Goal: Task Accomplishment & Management: Complete application form

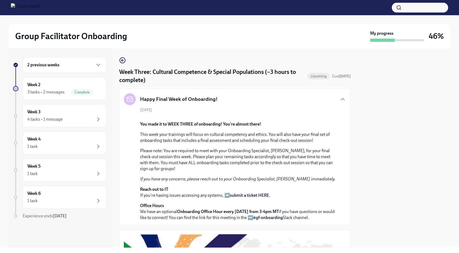
scroll to position [334, 0]
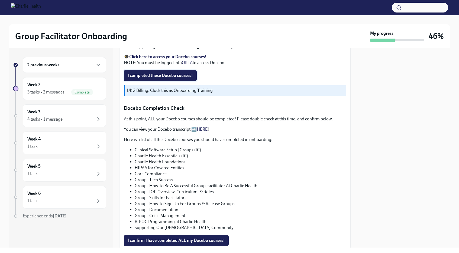
click at [171, 78] on span "I completed these Docebo courses!" at bounding box center [160, 75] width 65 height 5
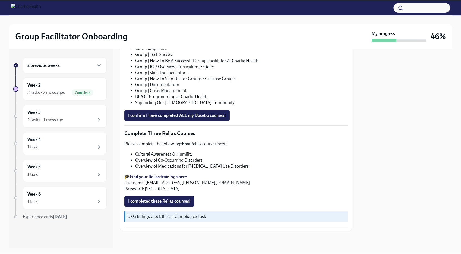
scroll to position [492, 0]
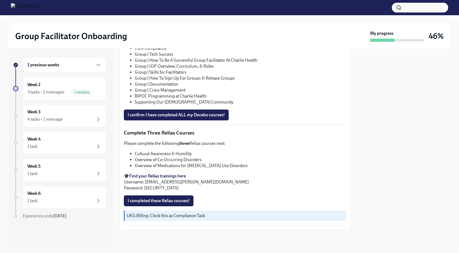
click at [204, 6] on link "HERE" at bounding box center [202, 3] width 11 height 5
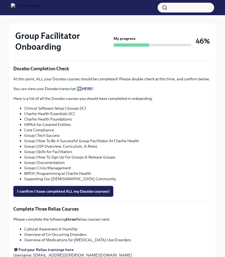
scroll to position [299, 0]
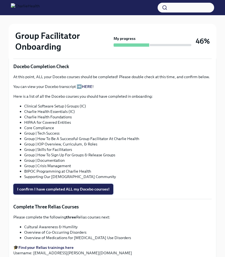
click at [88, 186] on button "I confirm I have completed ALL my Docebo courses!" at bounding box center [63, 189] width 100 height 11
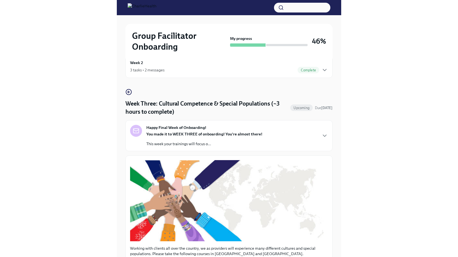
scroll to position [0, 0]
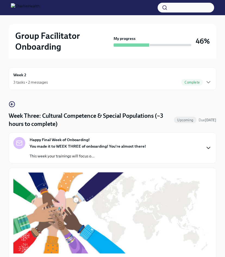
click at [208, 147] on icon "button" at bounding box center [208, 148] width 7 height 7
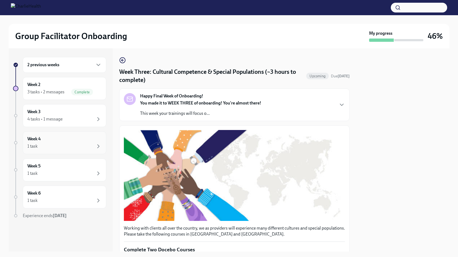
click at [94, 142] on div "Week 4 1 task" at bounding box center [64, 143] width 74 height 14
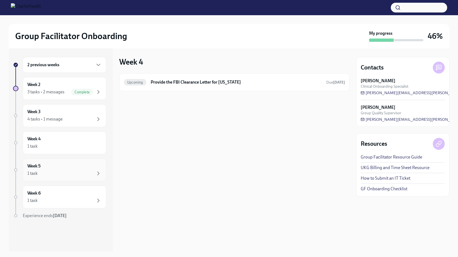
click at [80, 166] on div "Week 5 1 task" at bounding box center [64, 170] width 74 height 14
click at [81, 192] on div "Week 6 1 task" at bounding box center [64, 197] width 74 height 14
click at [79, 162] on div "Week 5 1 task" at bounding box center [65, 169] width 84 height 23
click at [80, 146] on div "1 task" at bounding box center [64, 146] width 74 height 7
click at [79, 121] on div "4 tasks • 1 message" at bounding box center [64, 119] width 74 height 7
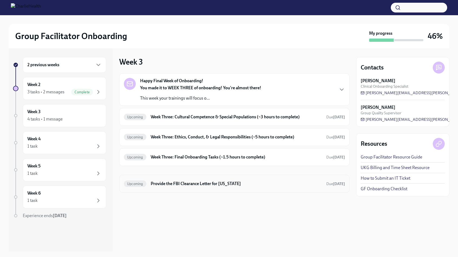
click at [205, 182] on h6 "Provide the FBI Clearance Letter for [US_STATE]" at bounding box center [236, 184] width 171 height 6
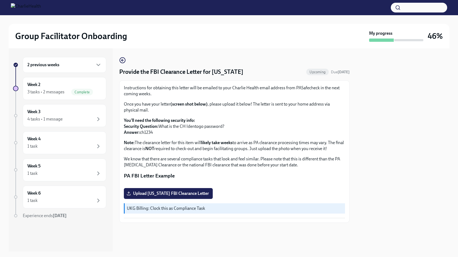
scroll to position [62, 0]
